Goal: Task Accomplishment & Management: Manage account settings

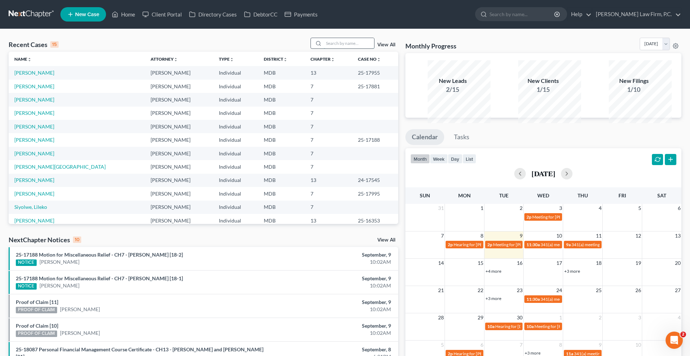
click at [330, 48] on input "search" at bounding box center [349, 43] width 50 height 10
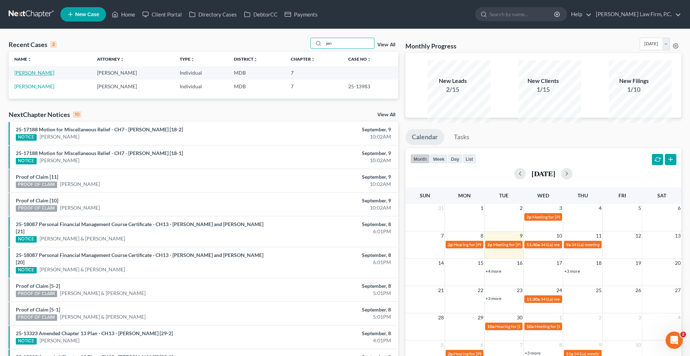
type input "jen"
click at [42, 76] on link "[PERSON_NAME]" at bounding box center [34, 73] width 40 height 6
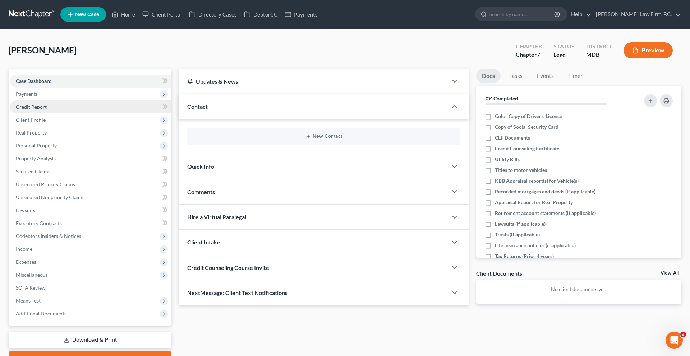
click at [47, 110] on span "Credit Report" at bounding box center [31, 107] width 31 height 6
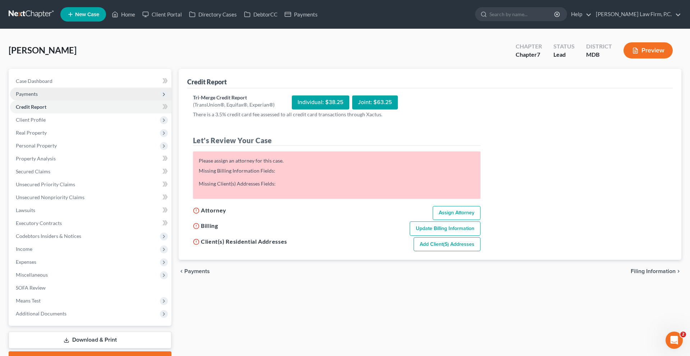
click at [38, 97] on span "Payments" at bounding box center [27, 94] width 22 height 6
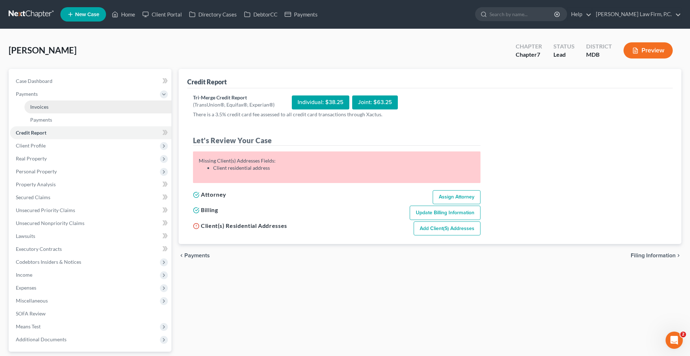
click at [52, 114] on link "Invoices" at bounding box center [97, 107] width 147 height 13
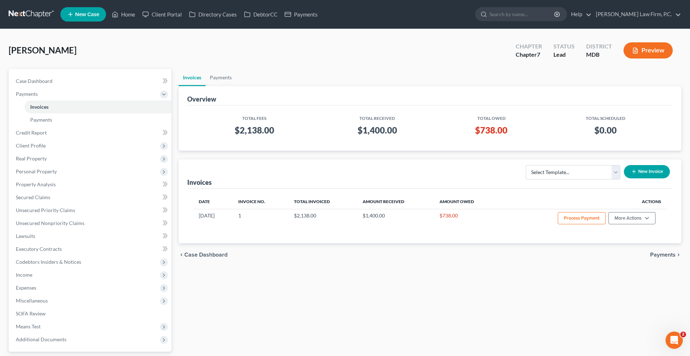
scroll to position [22, 0]
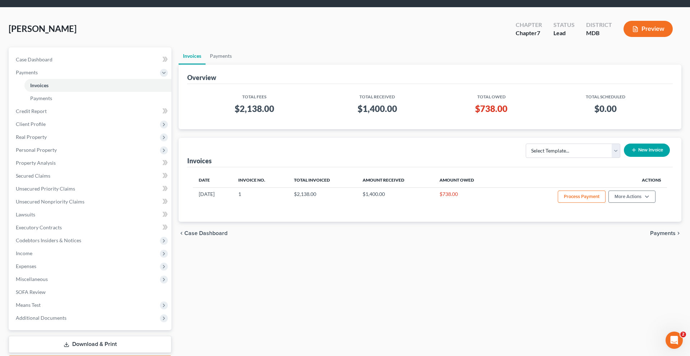
drag, startPoint x: 478, startPoint y: 142, endPoint x: 499, endPoint y: 143, distance: 20.5
click at [499, 115] on h3 "$738.00" at bounding box center [491, 108] width 94 height 11
click at [74, 66] on link "Case Dashboard" at bounding box center [90, 59] width 161 height 13
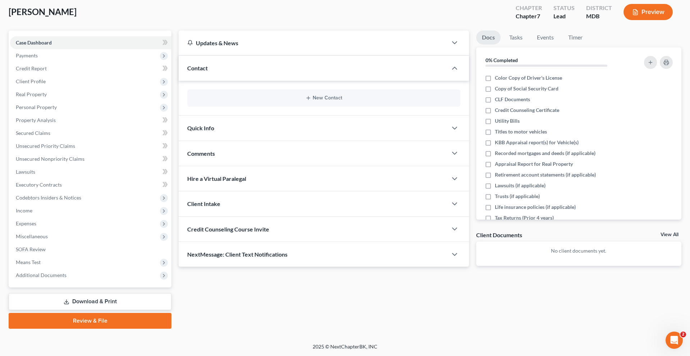
scroll to position [50, 0]
click at [339, 101] on button "New Contact" at bounding box center [324, 98] width 262 height 6
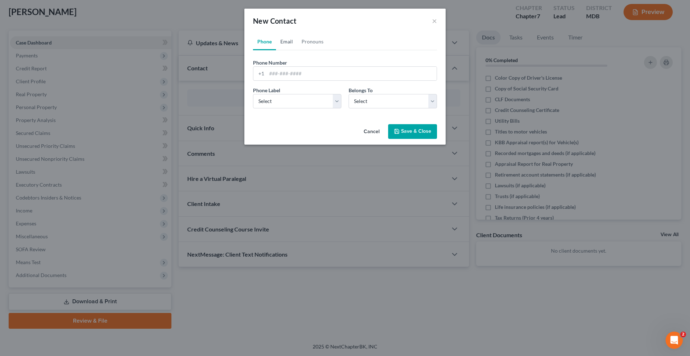
click at [278, 49] on link "Email" at bounding box center [286, 41] width 21 height 17
click at [287, 80] on input "email" at bounding box center [352, 74] width 170 height 14
paste input "[EMAIL_ADDRESS][DOMAIN_NAME]"
type input "[EMAIL_ADDRESS][DOMAIN_NAME]"
click at [285, 108] on select "Select Home Work Other" at bounding box center [297, 101] width 88 height 14
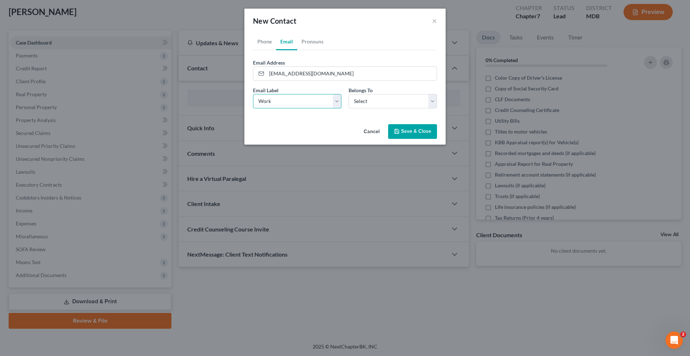
click at [253, 108] on select "Select Home Work Other" at bounding box center [297, 101] width 88 height 14
click at [299, 108] on select "Select Home Work Other" at bounding box center [297, 101] width 88 height 14
select select "0"
click at [253, 108] on select "Select Home Work Other" at bounding box center [297, 101] width 88 height 14
click at [369, 108] on select "Select Client Other" at bounding box center [392, 101] width 88 height 14
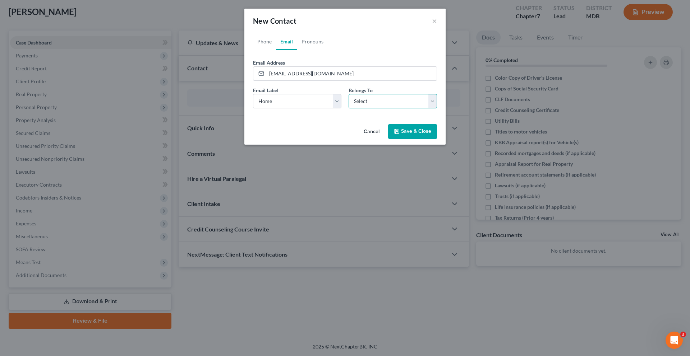
select select "0"
click at [348, 108] on select "Select Client Other" at bounding box center [392, 101] width 88 height 14
click at [416, 139] on button "Save & Close" at bounding box center [412, 131] width 49 height 15
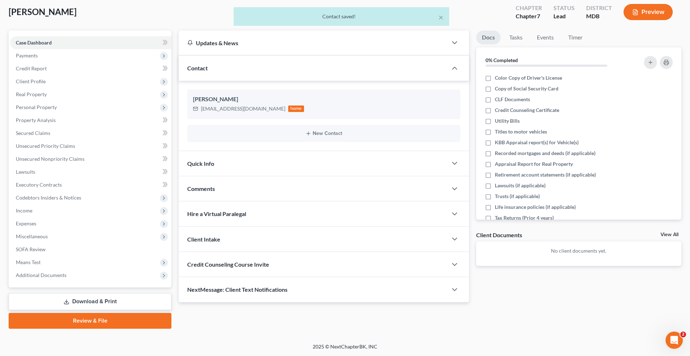
scroll to position [135, 0]
click at [264, 261] on span "Credit Counseling Course Invite" at bounding box center [228, 264] width 82 height 7
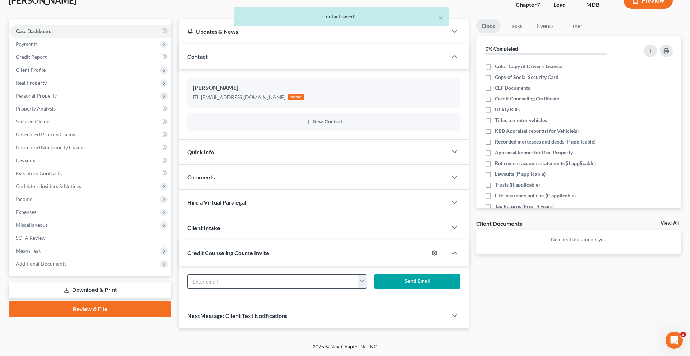
click at [290, 275] on input "text" at bounding box center [273, 282] width 170 height 14
paste input "[EMAIL_ADDRESS][DOMAIN_NAME]"
type input "[EMAIL_ADDRESS][DOMAIN_NAME]"
click at [420, 274] on button "Send Email" at bounding box center [417, 281] width 86 height 14
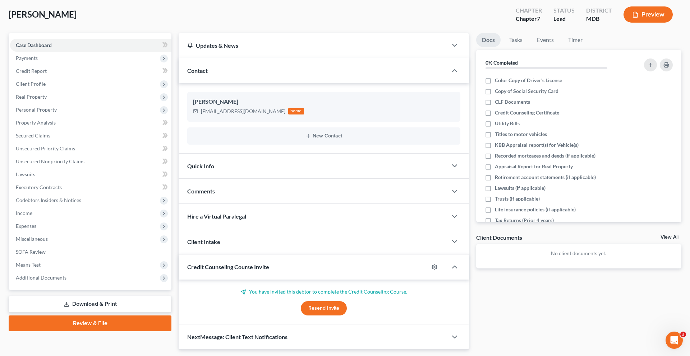
scroll to position [0, 0]
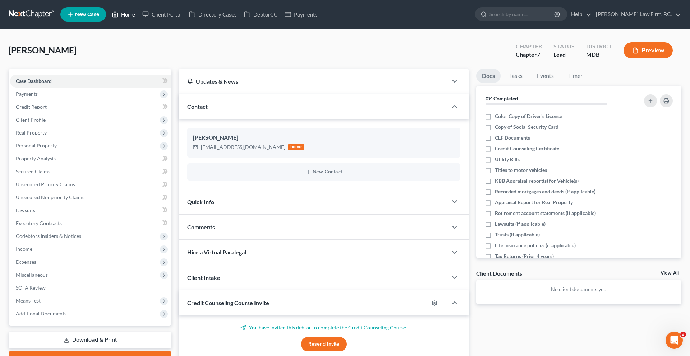
click at [139, 15] on link "Home" at bounding box center [123, 14] width 31 height 13
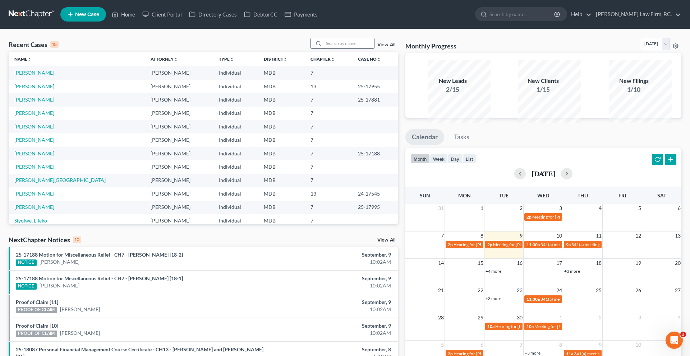
click at [324, 48] on input "search" at bounding box center [349, 43] width 50 height 10
type input "[PERSON_NAME]"
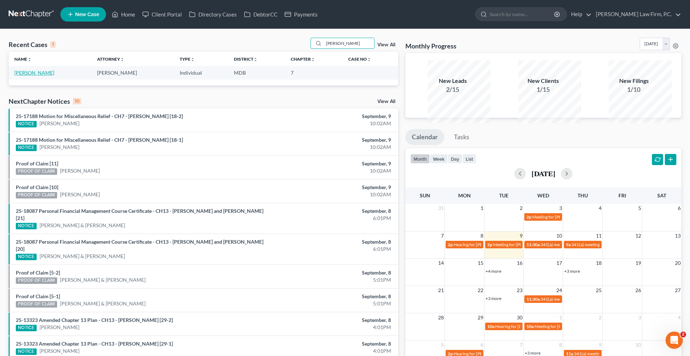
click at [45, 76] on link "[PERSON_NAME]" at bounding box center [34, 73] width 40 height 6
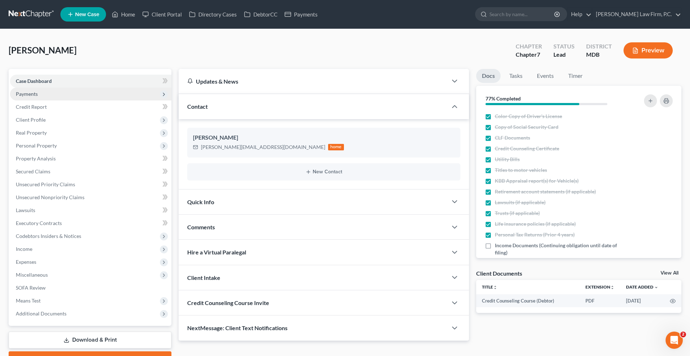
click at [75, 101] on span "Payments" at bounding box center [90, 94] width 161 height 13
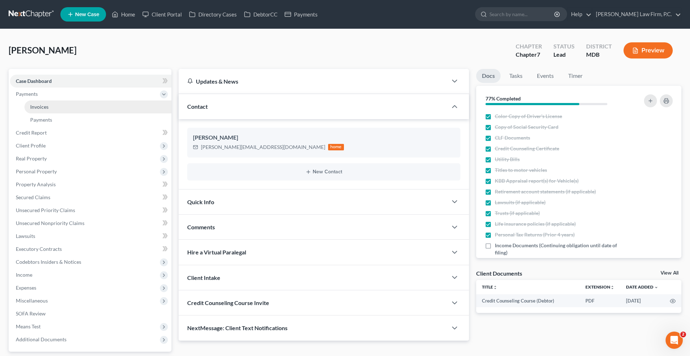
click at [75, 114] on link "Invoices" at bounding box center [97, 107] width 147 height 13
